Goal: Navigation & Orientation: Find specific page/section

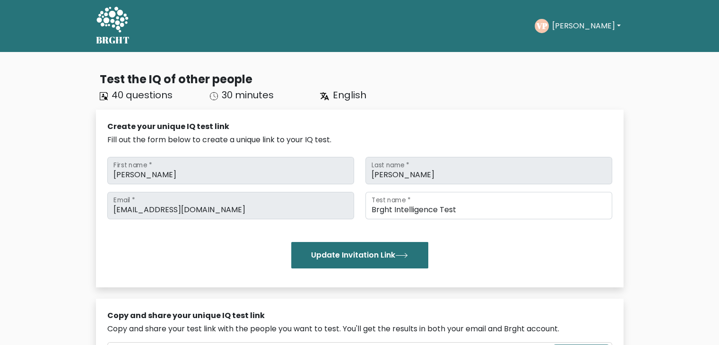
click at [220, 63] on div "Test the IQ of other people 40 questions 30 minutes English Create your unique …" at bounding box center [359, 302] width 539 height 479
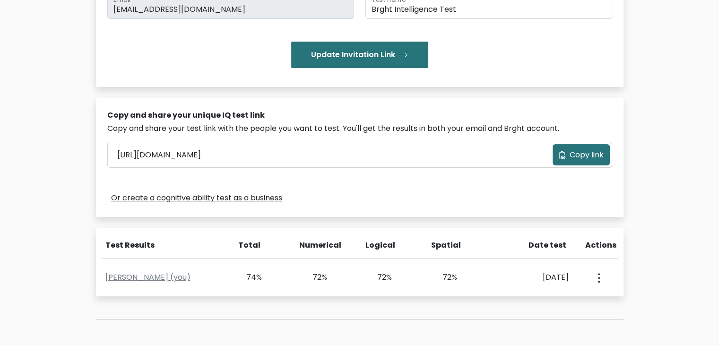
scroll to position [230, 0]
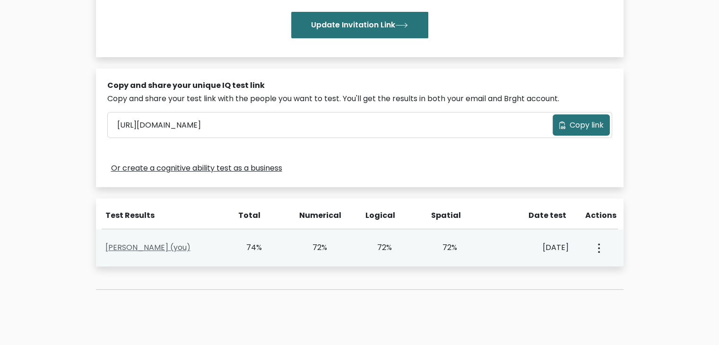
click at [131, 250] on link "Vivaan Patel (you)" at bounding box center [147, 247] width 85 height 11
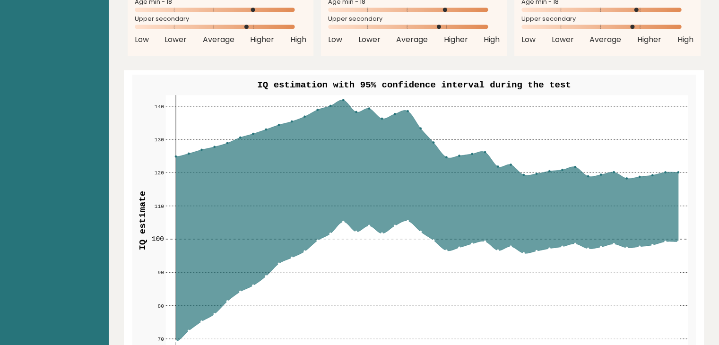
scroll to position [1046, 0]
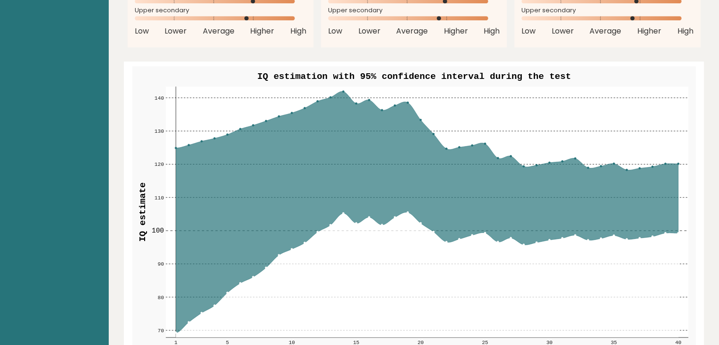
click at [264, 268] on icon at bounding box center [426, 211] width 503 height 241
click at [342, 213] on icon at bounding box center [426, 274] width 503 height 125
click at [342, 91] on icon at bounding box center [426, 211] width 503 height 241
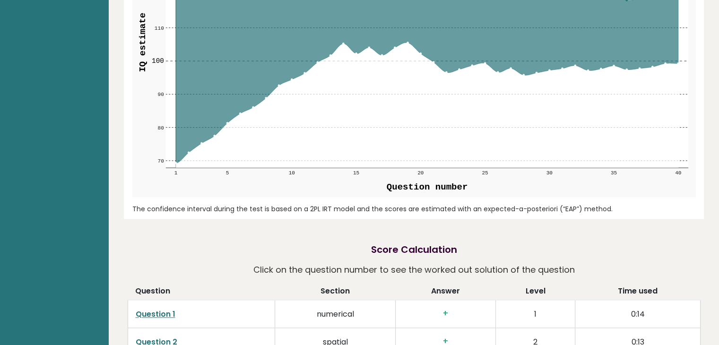
scroll to position [1218, 0]
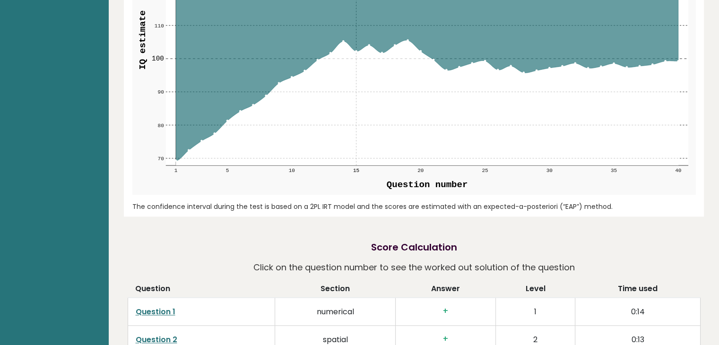
click at [357, 169] on text "15" at bounding box center [356, 170] width 6 height 6
click at [240, 110] on circle at bounding box center [240, 111] width 2 height 2
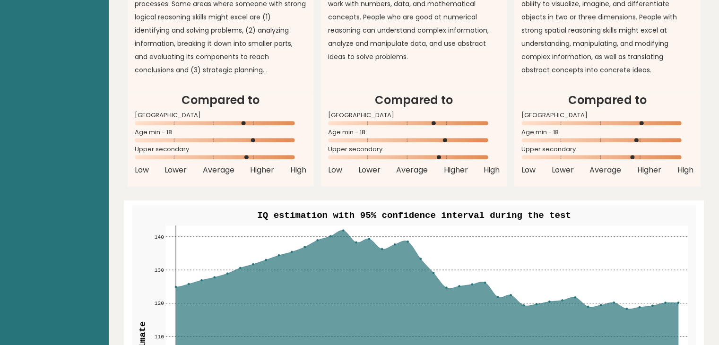
scroll to position [914, 0]
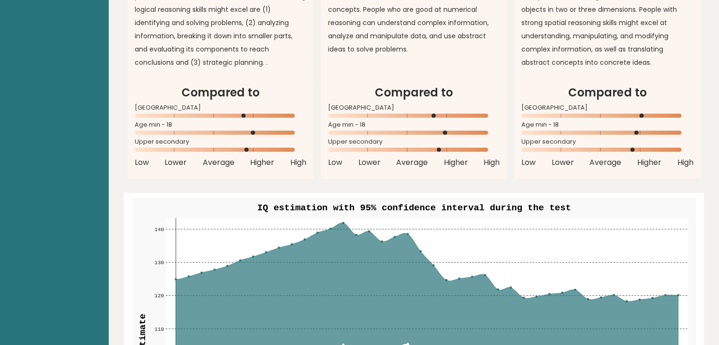
click at [340, 224] on icon at bounding box center [426, 343] width 503 height 241
click at [343, 222] on circle at bounding box center [343, 223] width 2 height 2
